Goal: Transaction & Acquisition: Book appointment/travel/reservation

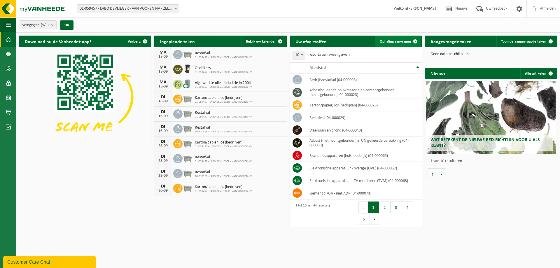
click at [408, 40] on span "Ophaling aanvragen" at bounding box center [394, 42] width 31 height 4
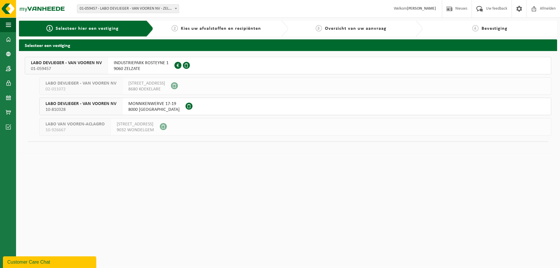
click at [80, 66] on span "01-059457" at bounding box center [66, 69] width 71 height 6
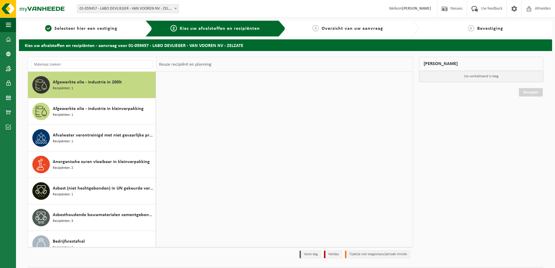
click at [159, 67] on div "Keuze recipiënt en planning" at bounding box center [185, 64] width 58 height 15
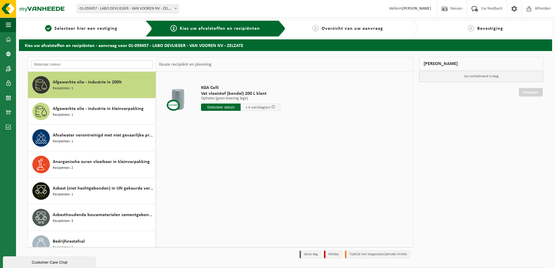
click at [67, 63] on input "text" at bounding box center [92, 64] width 122 height 9
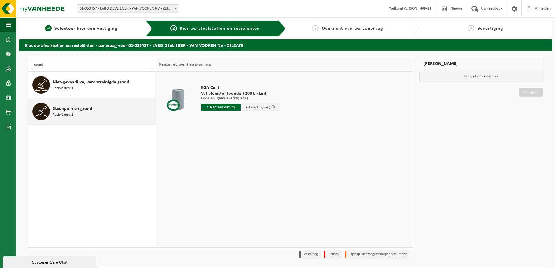
type input "grond"
click at [69, 112] on div "Steenpuin en grond Recipiënten: 1" at bounding box center [103, 111] width 101 height 17
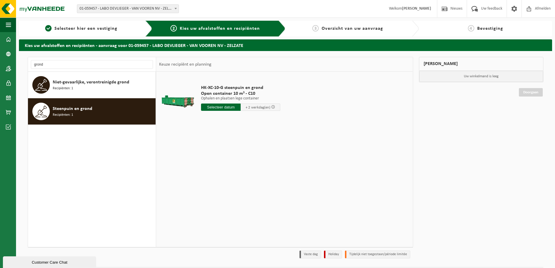
click at [259, 109] on span "+ 2 werkdag(en)" at bounding box center [258, 108] width 25 height 4
click at [229, 110] on input "text" at bounding box center [221, 106] width 40 height 7
click at [233, 106] on input "text" at bounding box center [221, 106] width 40 height 7
click at [226, 160] on div "17" at bounding box center [227, 158] width 10 height 9
type input "Van 2025-09-17"
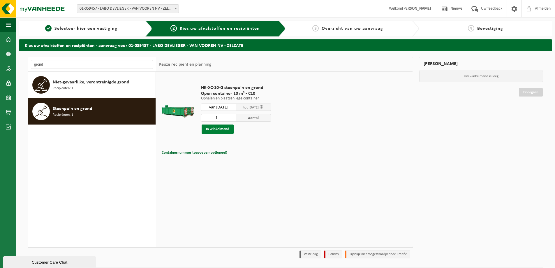
click at [219, 125] on button "In winkelmand" at bounding box center [218, 128] width 32 height 9
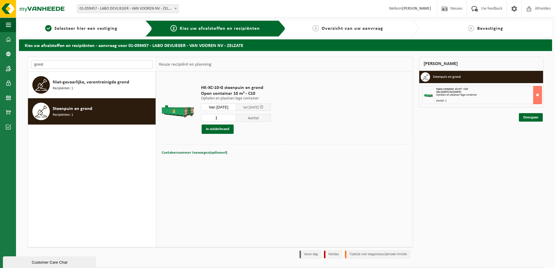
drag, startPoint x: 69, startPoint y: 65, endPoint x: -7, endPoint y: 63, distance: 75.5
click at [0, 63] on html "Vestiging: 01-059457 - LABO DEVLIEGER - VAN VOOREN NV - ZELZATE 02-011072 - LAB…" at bounding box center [277, 134] width 555 height 268
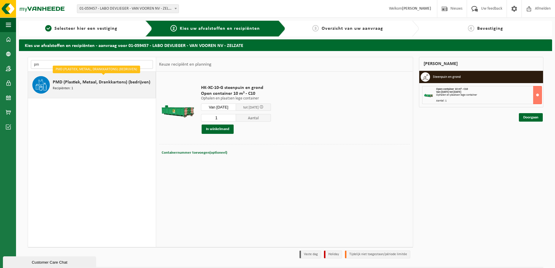
type input "p"
click at [61, 83] on span "PMD (Plastiek, Metaal, Drankkartons) (bedrijven)" at bounding box center [102, 82] width 98 height 7
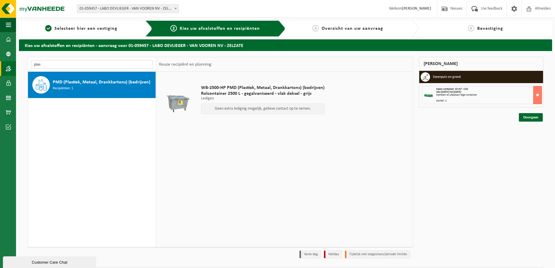
drag, startPoint x: 61, startPoint y: 66, endPoint x: 7, endPoint y: 63, distance: 54.3
click at [7, 63] on div "Navigatie Nieuws Uw feedback Afmelden Dashboard Bedrijfsgegevens Contactpersone…" at bounding box center [277, 142] width 555 height 285
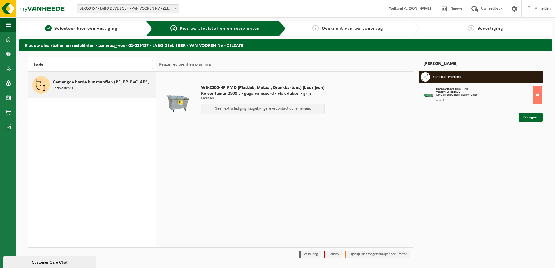
type input "harde"
click at [55, 91] on div "Gemengde harde kunststoffen (PE, PP, PVC, ABS, PC, PA, ...), recycleerbaar (ind…" at bounding box center [103, 84] width 101 height 17
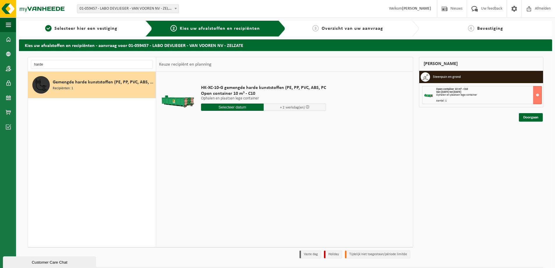
click at [248, 108] on input "text" at bounding box center [232, 106] width 63 height 7
click at [228, 158] on div "17" at bounding box center [227, 158] width 10 height 9
type input "Van 2025-09-17"
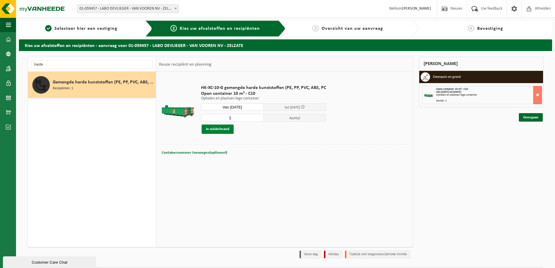
click at [227, 130] on button "In winkelmand" at bounding box center [218, 128] width 32 height 9
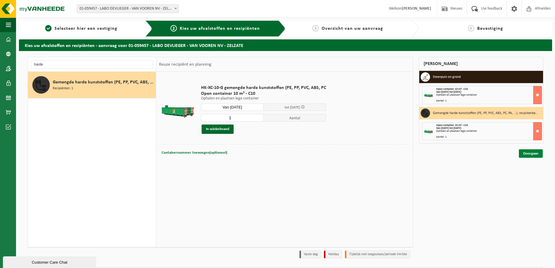
click at [529, 152] on link "Doorgaan" at bounding box center [531, 153] width 24 height 8
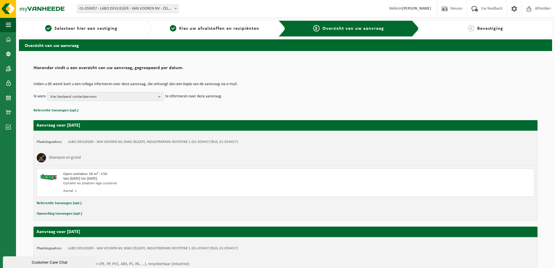
click at [108, 97] on span "Kies bestaand contactpersoon" at bounding box center [103, 96] width 106 height 9
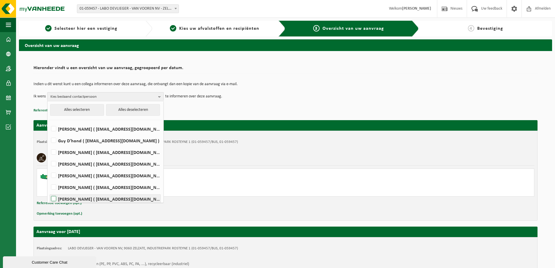
click at [73, 198] on label "[PERSON_NAME] ( [EMAIL_ADDRESS][DOMAIN_NAME] )" at bounding box center [105, 198] width 111 height 9
click at [49, 191] on input "[PERSON_NAME] ( [EMAIL_ADDRESS][DOMAIN_NAME] )" at bounding box center [49, 191] width 0 height 0
checkbox input "true"
click at [69, 190] on label "[PERSON_NAME] ( [EMAIL_ADDRESS][DOMAIN_NAME] )" at bounding box center [105, 187] width 111 height 9
click at [49, 180] on input "[PERSON_NAME] ( [EMAIL_ADDRESS][DOMAIN_NAME] )" at bounding box center [49, 180] width 0 height 0
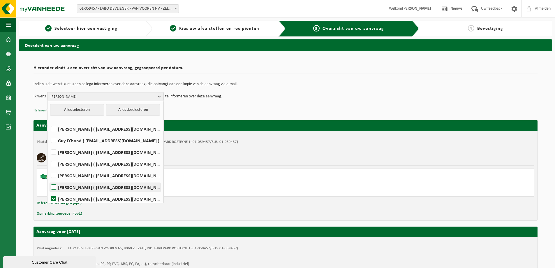
checkbox input "true"
click at [263, 95] on td "Ik wens Carine Moens, Toya Schoenmaekers Alles selecteren Alles deselecteren Ma…" at bounding box center [286, 96] width 504 height 9
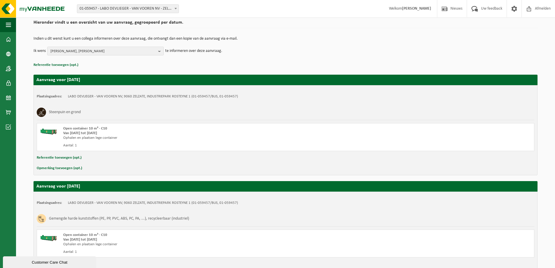
scroll to position [89, 0]
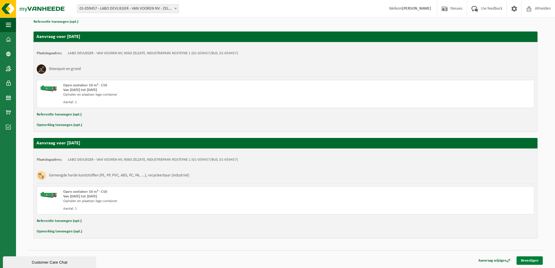
click at [531, 261] on link "Bevestigen" at bounding box center [530, 260] width 26 height 8
